Goal: Task Accomplishment & Management: Complete application form

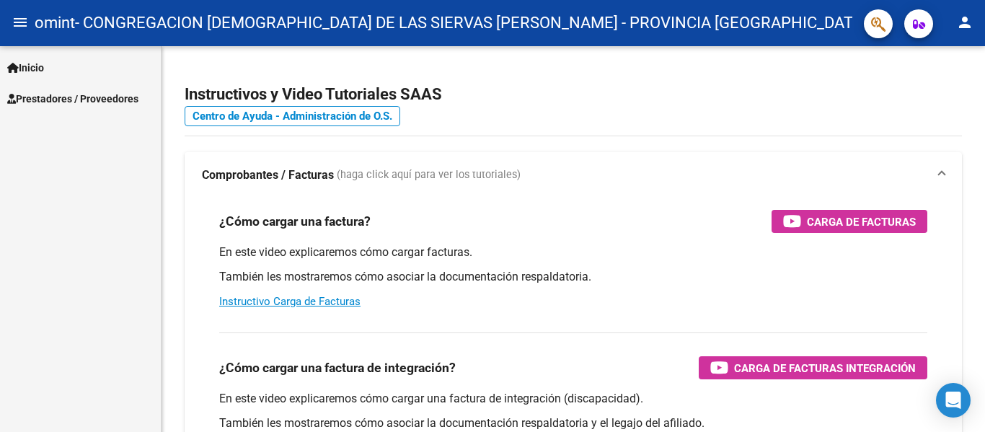
click at [40, 86] on link "Prestadores / Proveedores" at bounding box center [80, 98] width 161 height 31
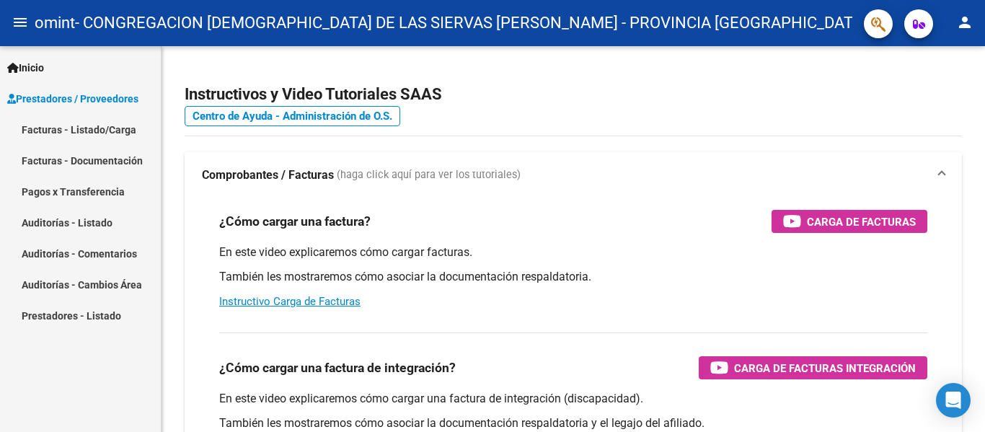
click at [72, 128] on link "Facturas - Listado/Carga" at bounding box center [80, 129] width 161 height 31
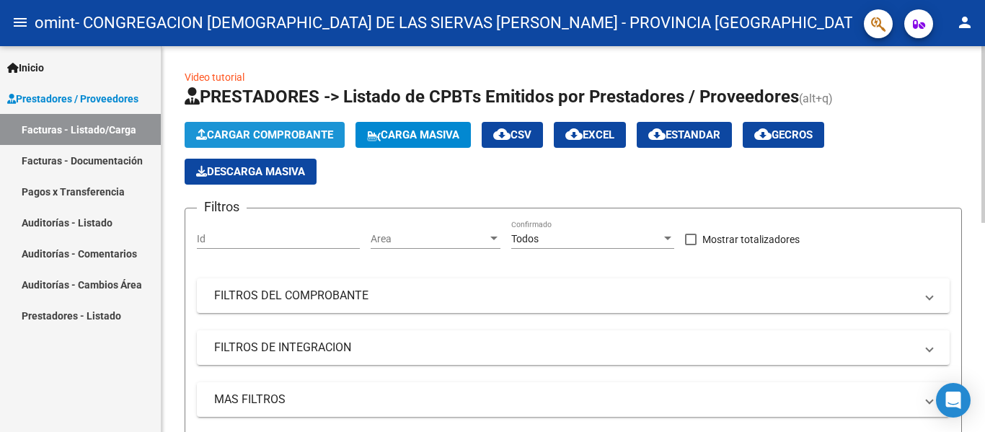
click at [265, 135] on span "Cargar Comprobante" at bounding box center [264, 134] width 137 height 13
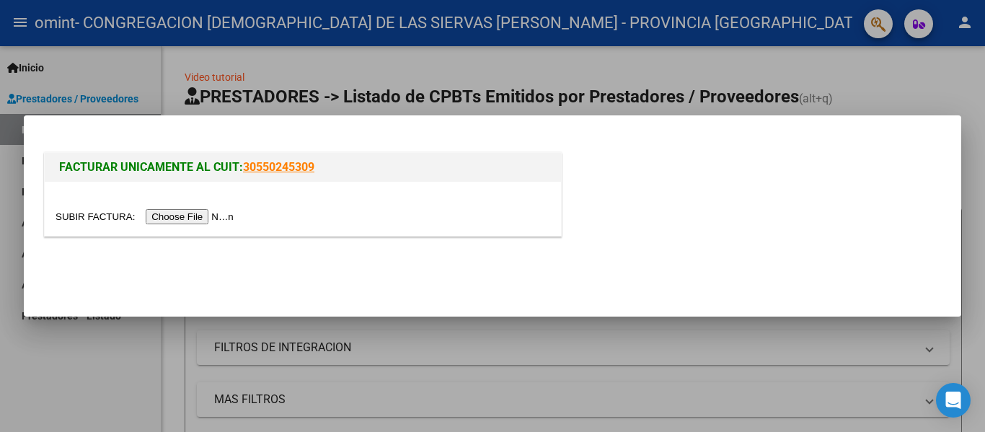
click at [176, 213] on input "file" at bounding box center [147, 216] width 182 height 15
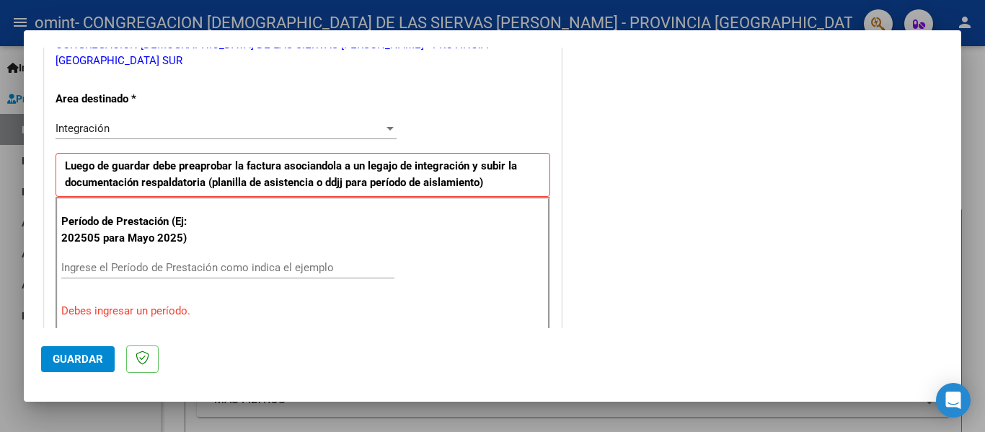
scroll to position [288, 0]
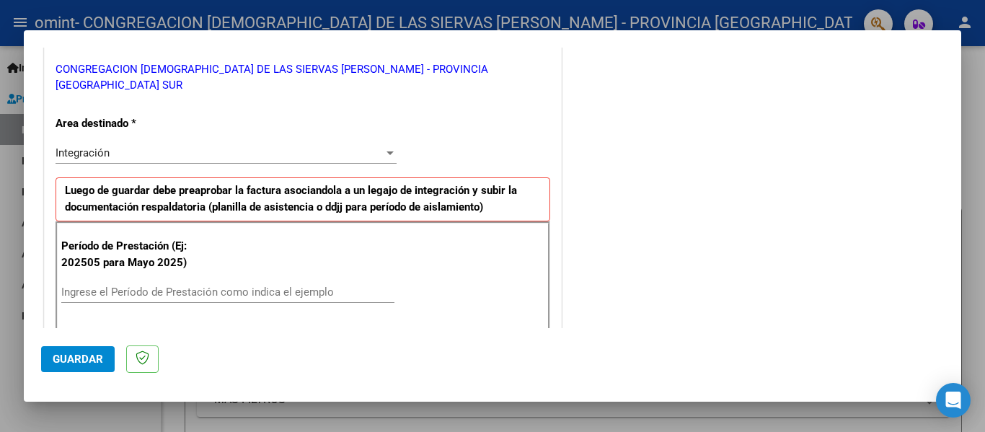
click at [84, 146] on span "Integración" at bounding box center [83, 152] width 54 height 13
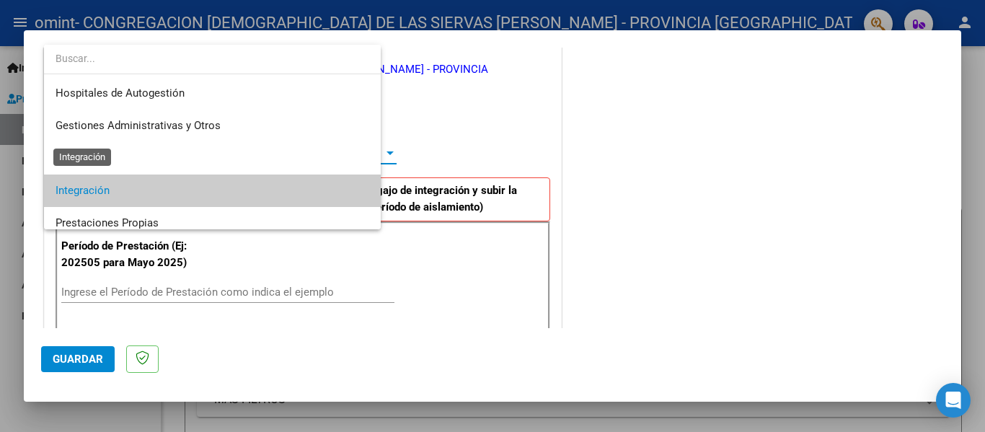
scroll to position [54, 0]
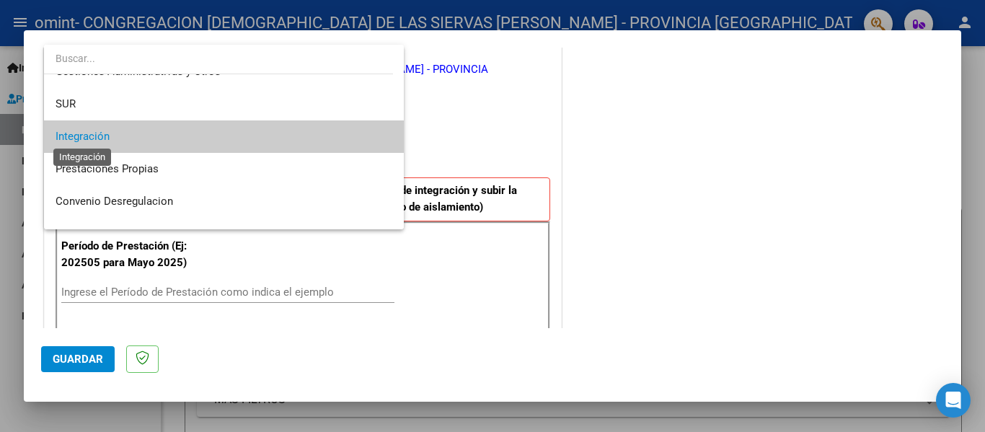
click at [84, 136] on span "Integración" at bounding box center [83, 136] width 54 height 13
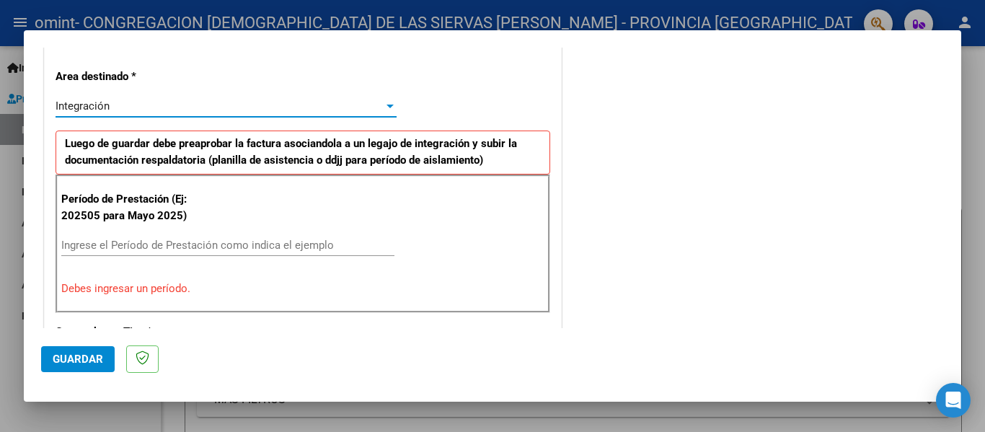
scroll to position [360, 0]
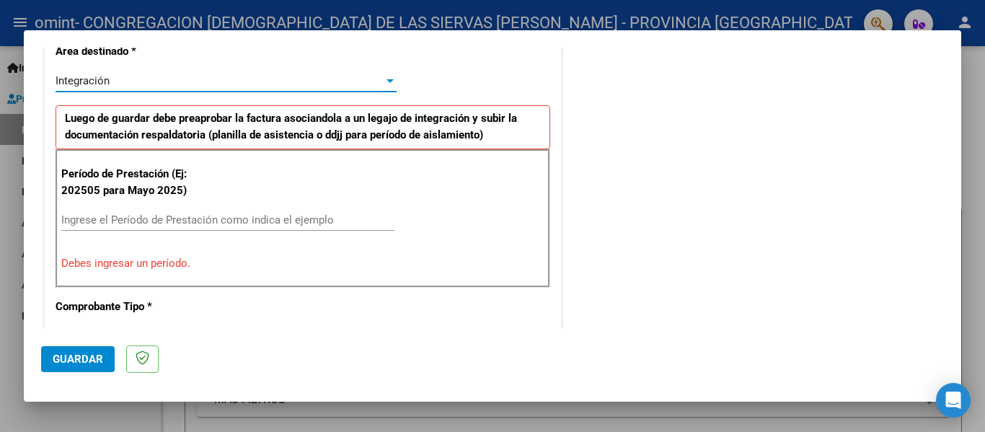
click at [147, 213] on input "Ingrese el Período de Prestación como indica el ejemplo" at bounding box center [227, 219] width 333 height 13
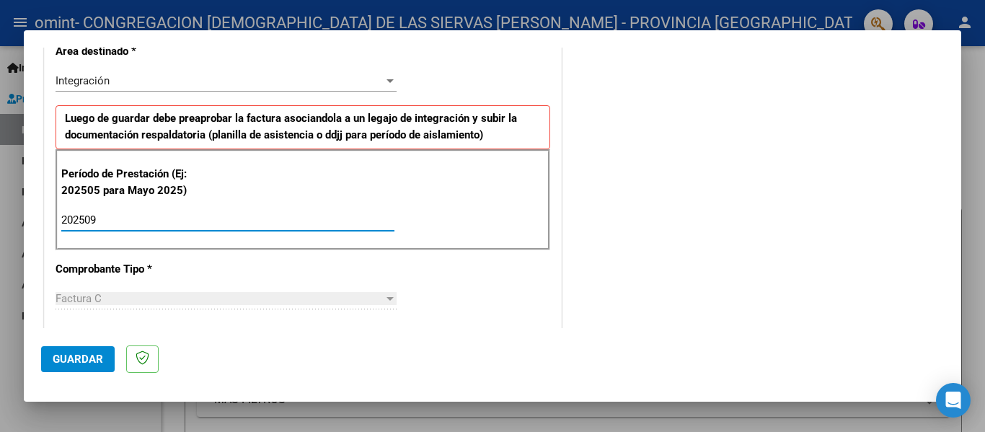
type input "202509"
click at [536, 270] on div "CUIT * 30-54561029-5 Ingresar CUIT ANALISIS PRESTADOR CONGREGACION MISIONERA DE…" at bounding box center [303, 417] width 516 height 1101
click at [354, 292] on div "Factura C" at bounding box center [220, 298] width 328 height 13
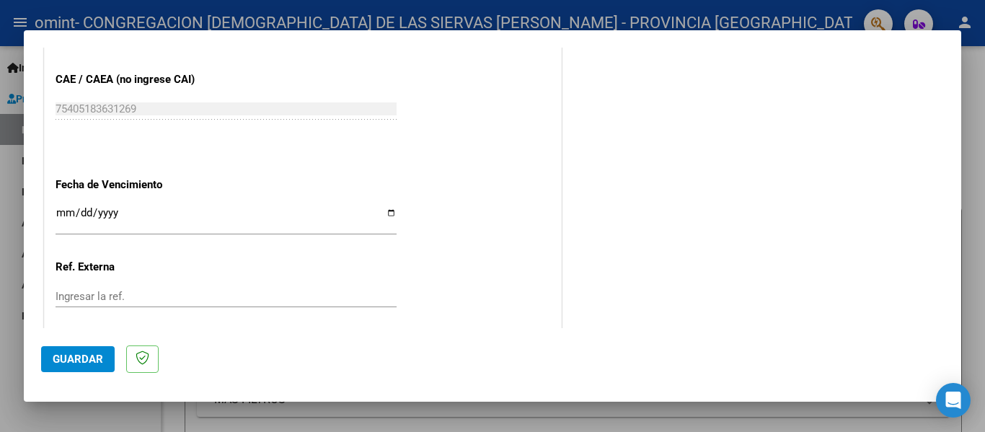
scroll to position [937, 0]
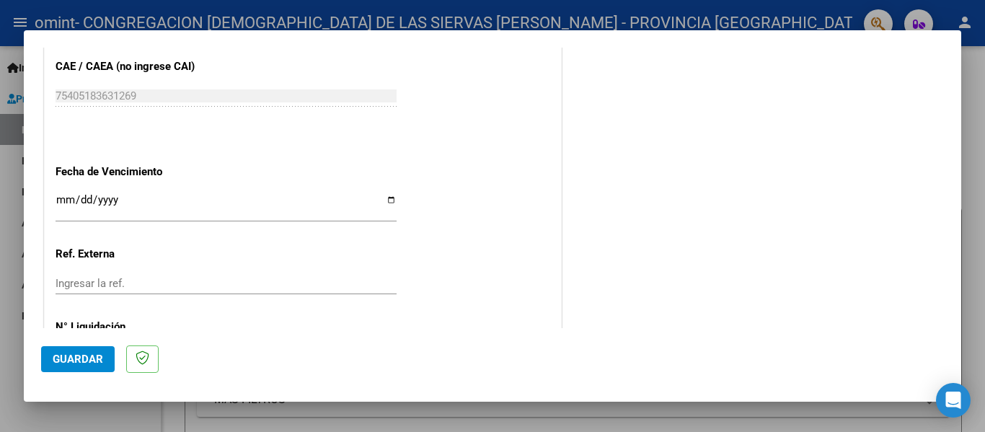
click at [388, 194] on input "Ingresar la fecha" at bounding box center [226, 205] width 341 height 23
type input "[DATE]"
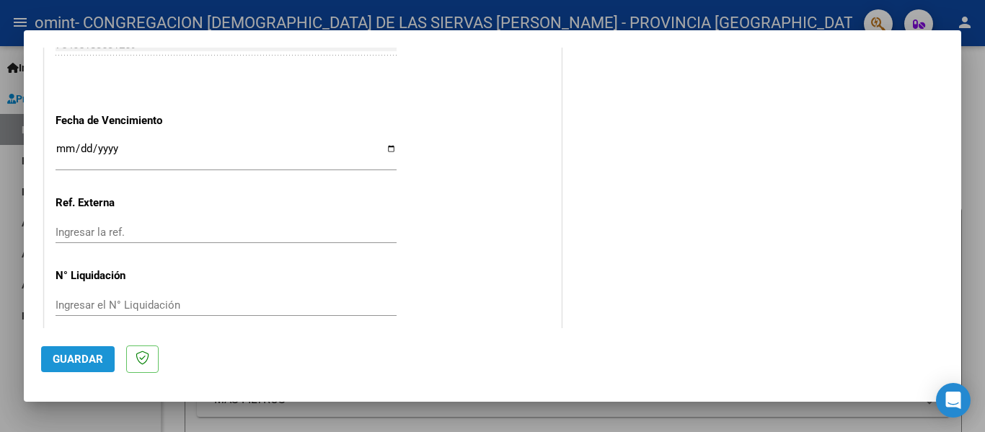
click at [97, 354] on span "Guardar" at bounding box center [78, 359] width 50 height 13
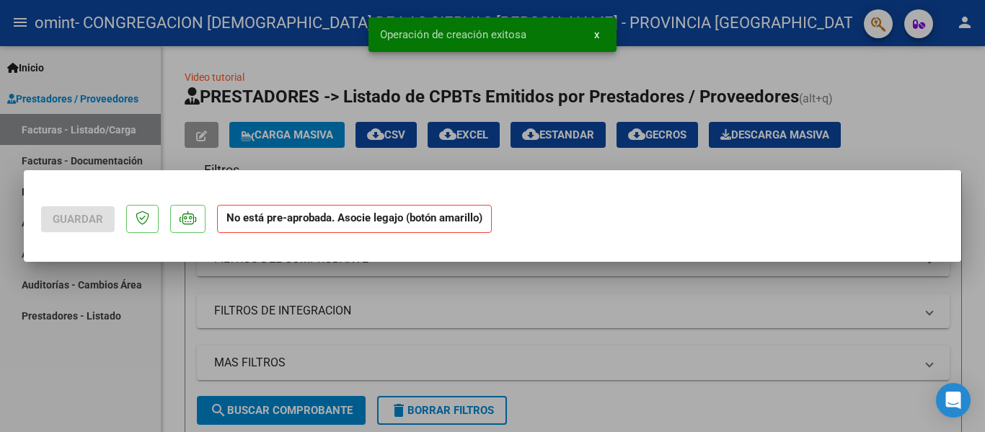
scroll to position [0, 0]
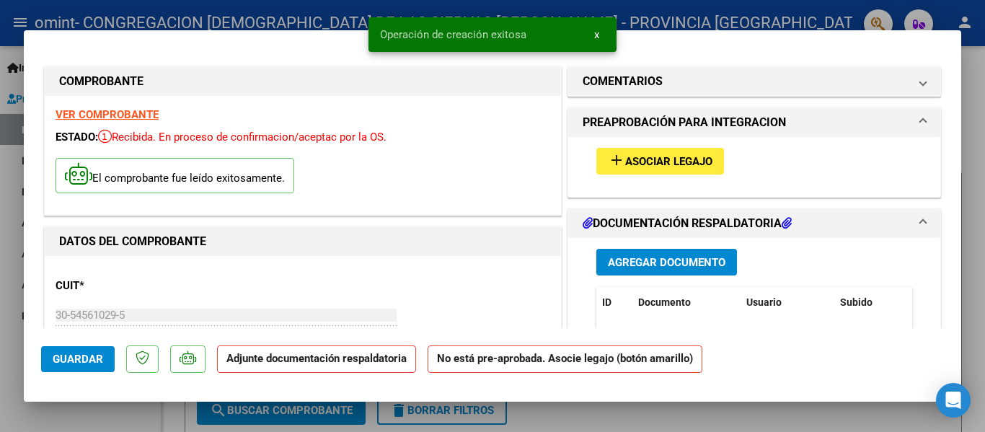
click at [640, 154] on span "add Asociar Legajo" at bounding box center [660, 160] width 105 height 13
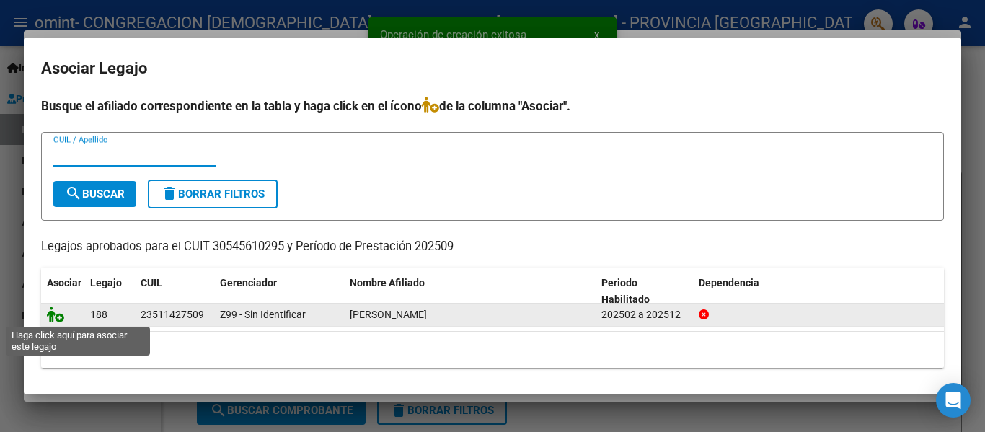
click at [53, 319] on icon at bounding box center [55, 314] width 17 height 16
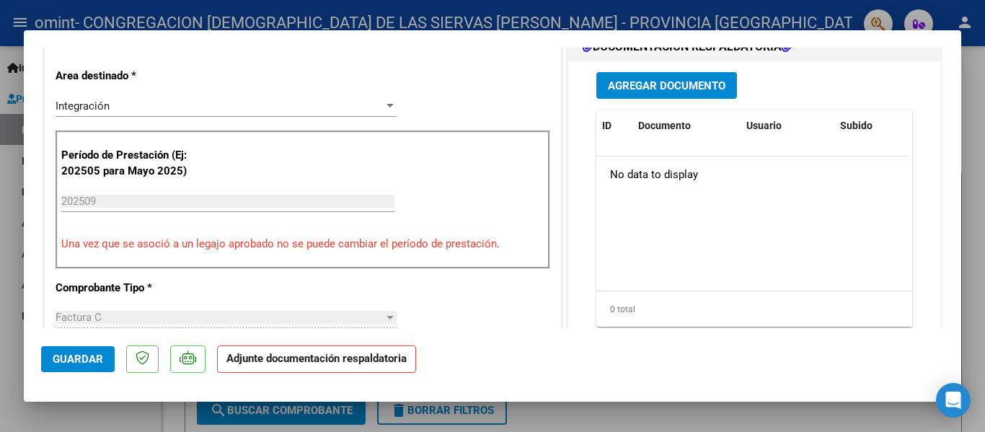
scroll to position [289, 0]
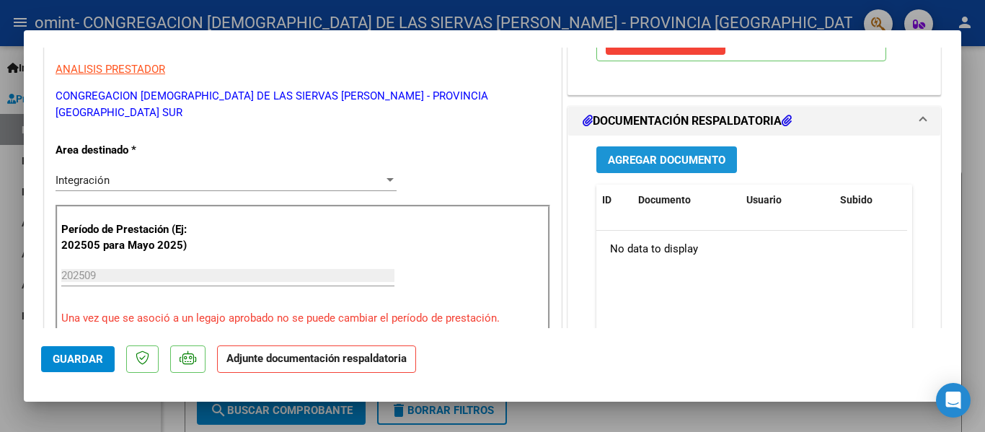
click at [659, 161] on span "Agregar Documento" at bounding box center [667, 160] width 118 height 13
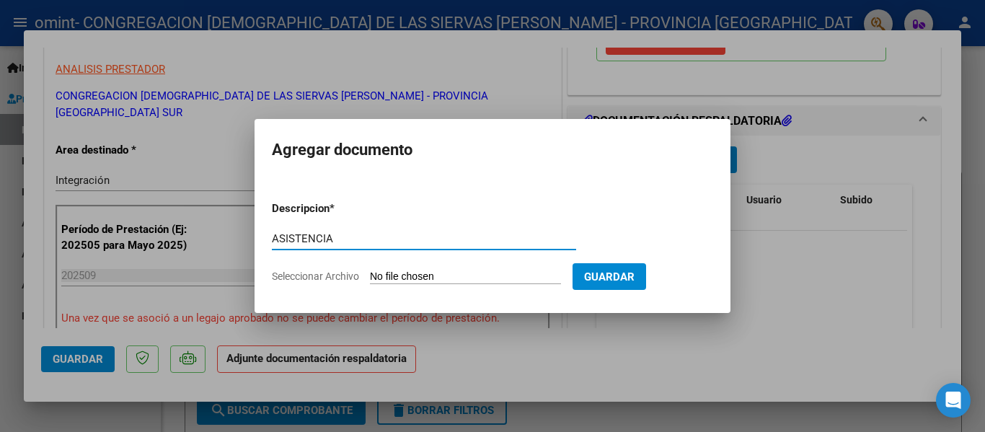
type input "ASISTENCIA"
click at [350, 275] on span "Seleccionar Archivo" at bounding box center [315, 276] width 87 height 12
click at [370, 275] on input "Seleccionar Archivo" at bounding box center [465, 277] width 191 height 14
type input "C:\fakepath\[PERSON_NAME] asist.pdf"
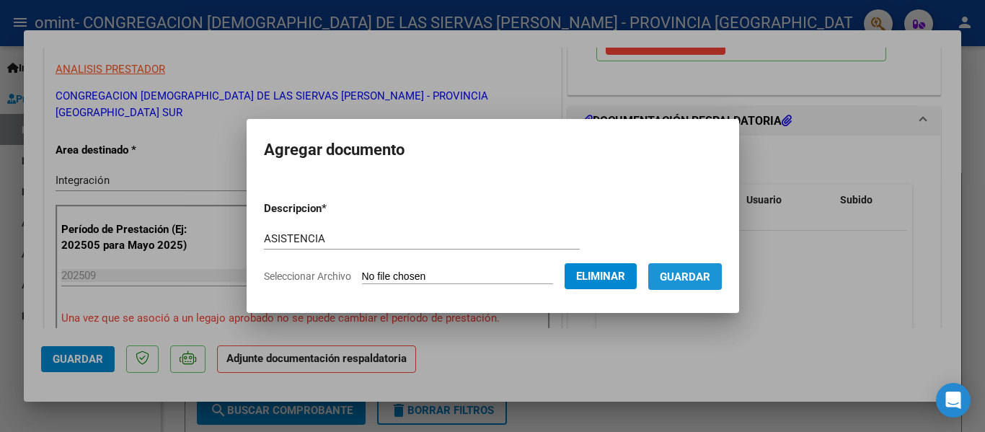
click at [689, 272] on span "Guardar" at bounding box center [685, 276] width 50 height 13
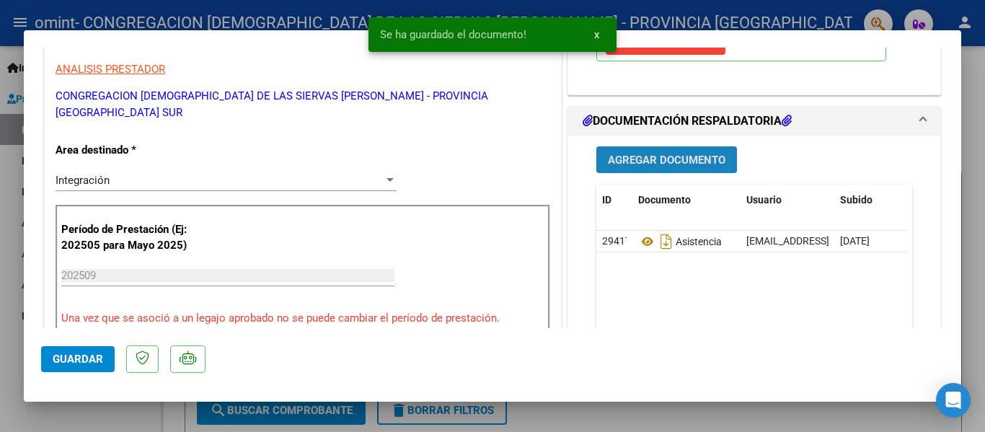
click at [624, 161] on span "Agregar Documento" at bounding box center [667, 160] width 118 height 13
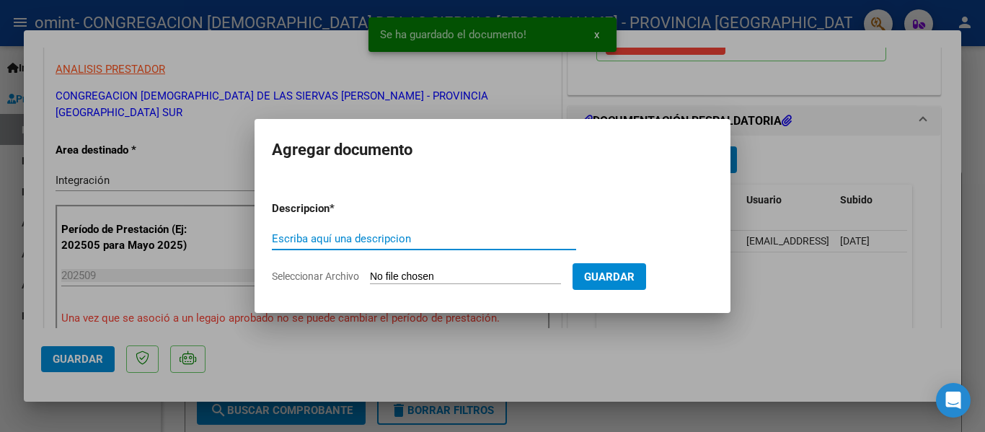
click at [407, 236] on input "Escriba aquí una descripcion" at bounding box center [424, 238] width 304 height 13
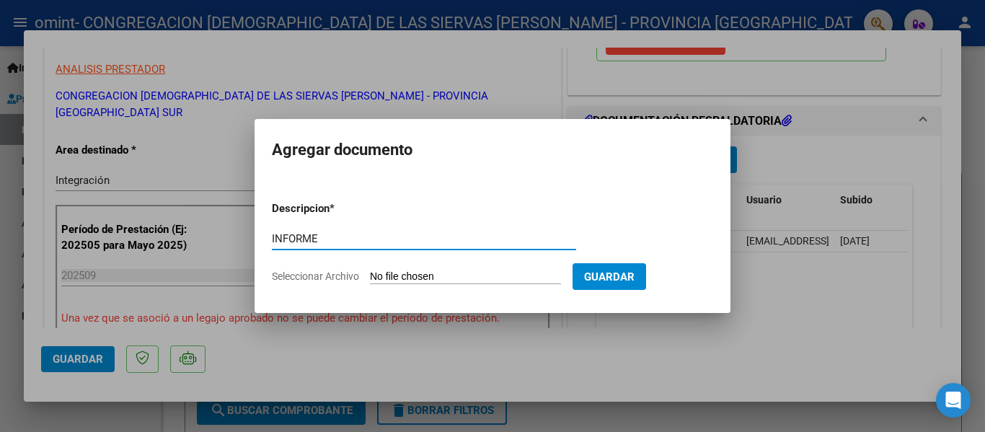
type input "INFORME"
click at [333, 272] on span "Seleccionar Archivo" at bounding box center [315, 276] width 87 height 12
click at [370, 272] on input "Seleccionar Archivo" at bounding box center [465, 277] width 191 height 14
type input "C:\fakepath\[PERSON_NAME].pdf"
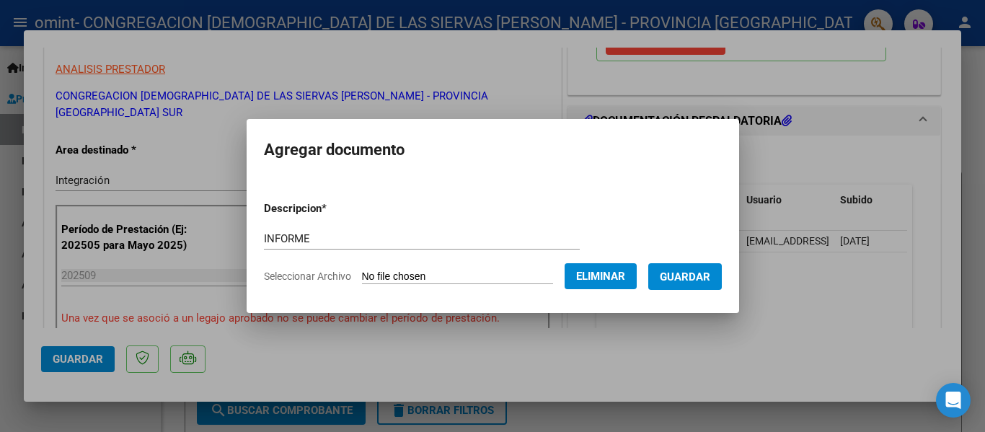
click at [678, 270] on span "Guardar" at bounding box center [685, 276] width 50 height 13
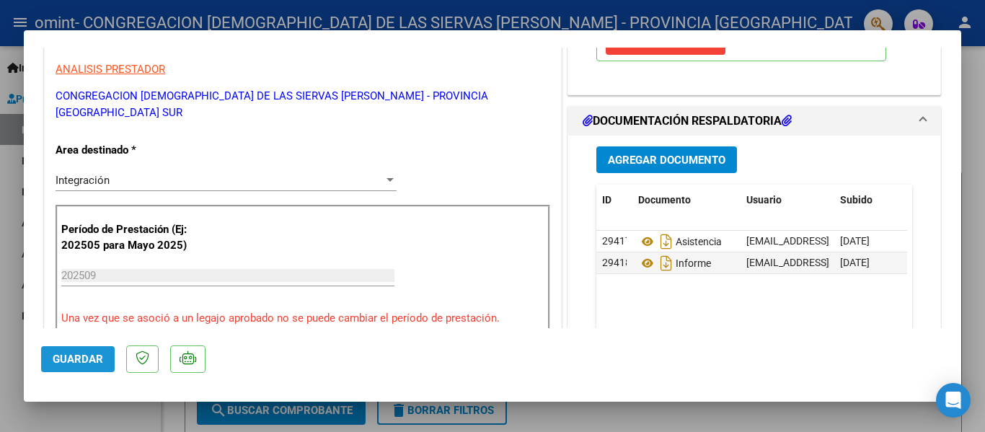
click at [59, 366] on button "Guardar" at bounding box center [78, 359] width 74 height 26
click at [99, 360] on span "Guardar" at bounding box center [78, 359] width 50 height 13
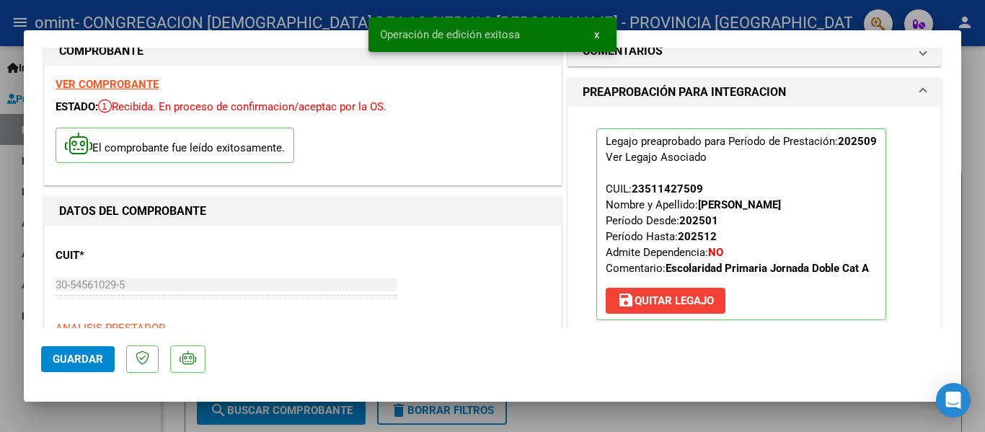
scroll to position [0, 0]
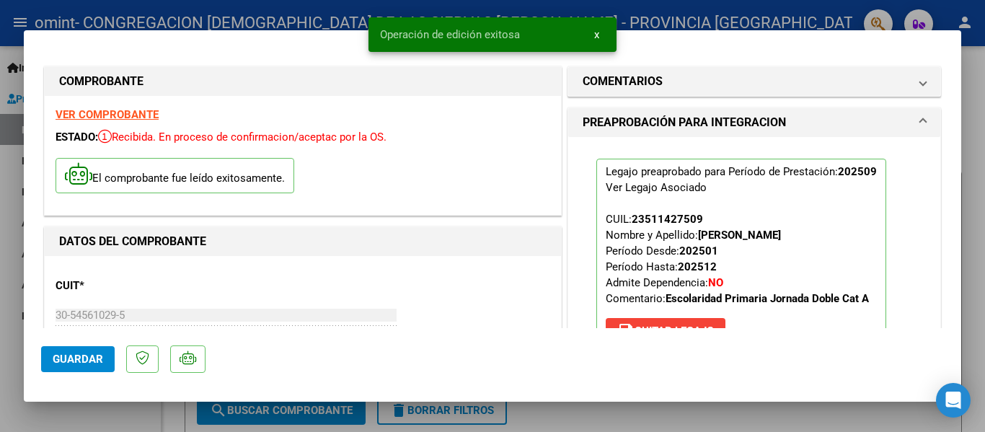
click at [0, 296] on div at bounding box center [492, 216] width 985 height 432
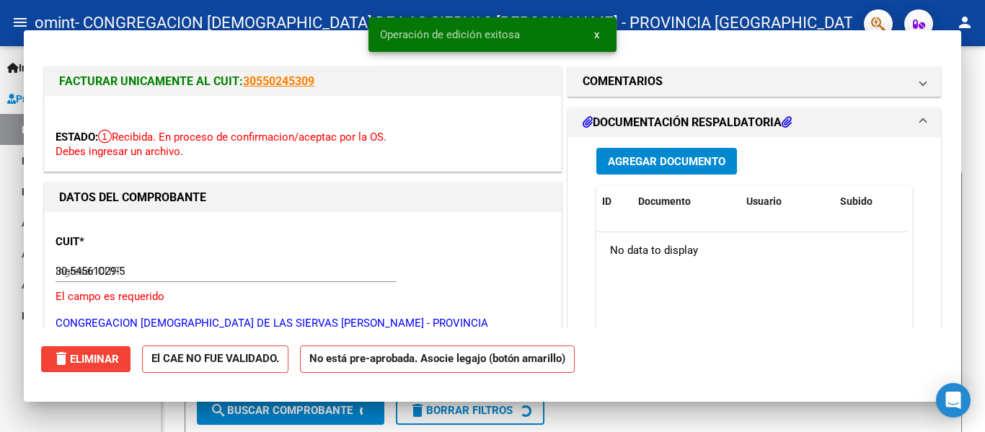
type input "$ 0,00"
